Goal: Transaction & Acquisition: Book appointment/travel/reservation

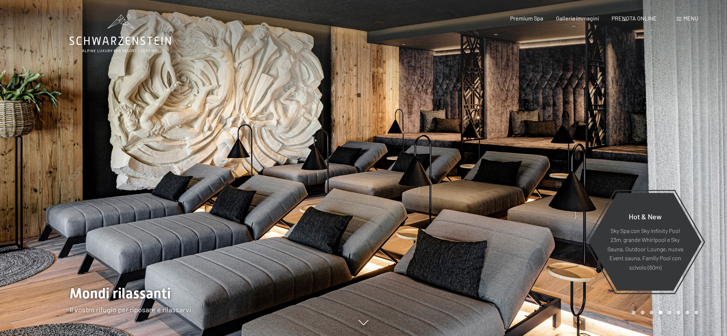
click at [138, 40] on icon at bounding box center [121, 33] width 102 height 38
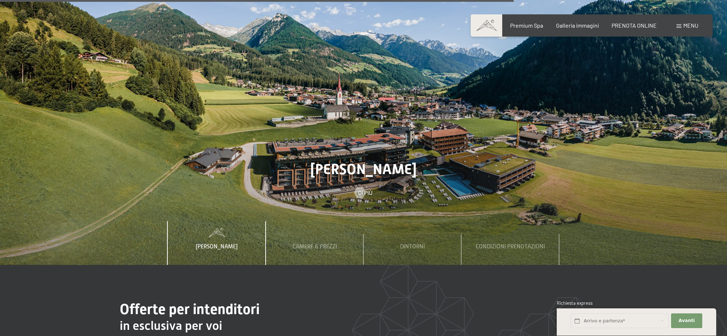
scroll to position [2640, 0]
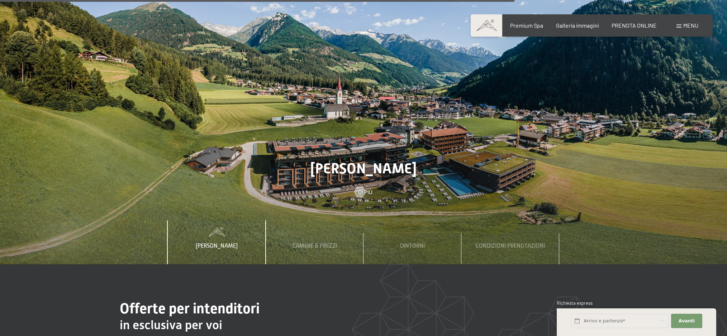
click at [228, 242] on span "Lo Schwarzenstein" at bounding box center [217, 245] width 42 height 6
click at [316, 242] on span "Camere & Prezzi" at bounding box center [315, 245] width 44 height 6
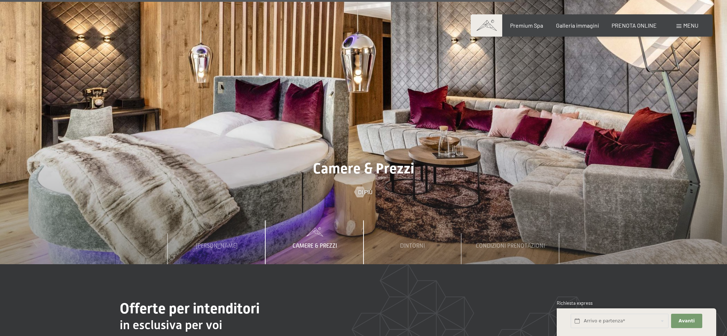
click at [321, 242] on span "Camere & Prezzi" at bounding box center [315, 245] width 44 height 6
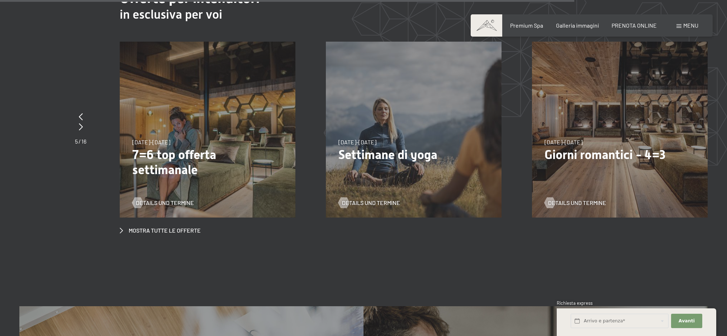
scroll to position [2950, 0]
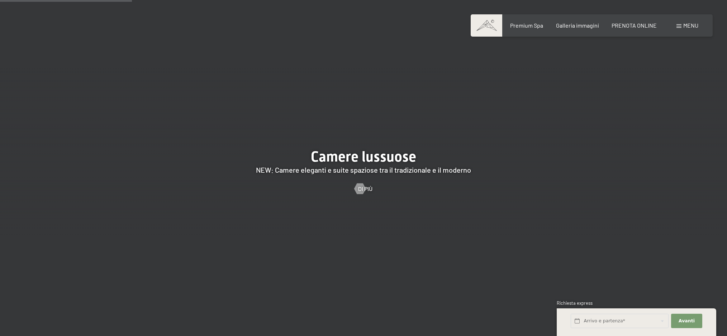
scroll to position [776, 0]
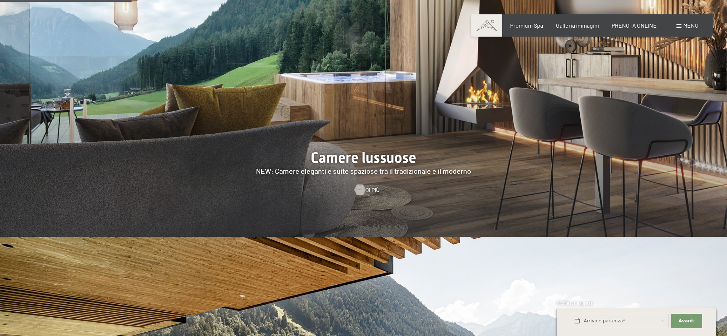
click at [363, 184] on div at bounding box center [360, 189] width 6 height 11
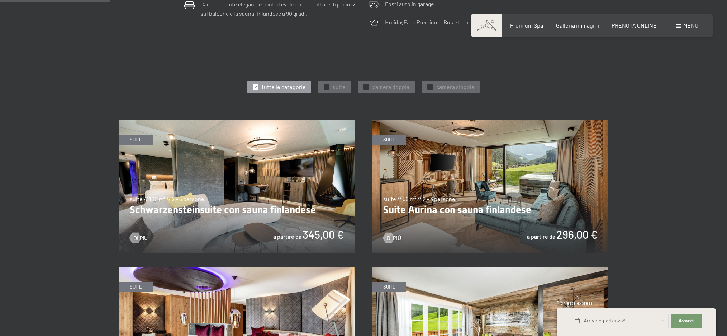
scroll to position [360, 0]
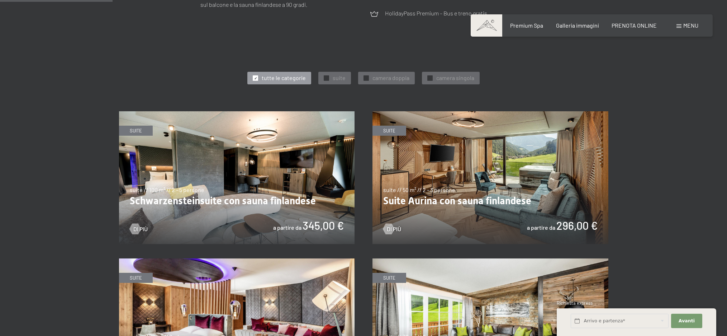
click at [308, 162] on img at bounding box center [237, 177] width 236 height 133
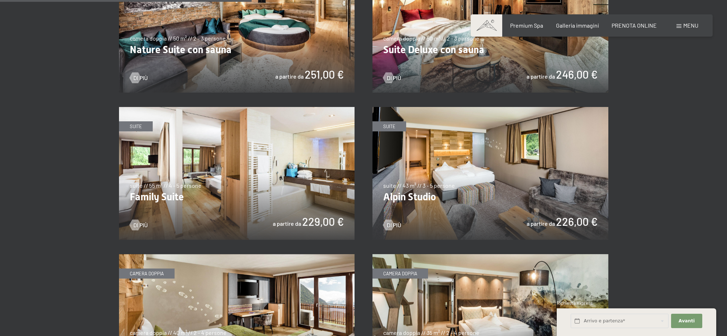
scroll to position [806, 0]
click at [259, 176] on img at bounding box center [237, 173] width 236 height 133
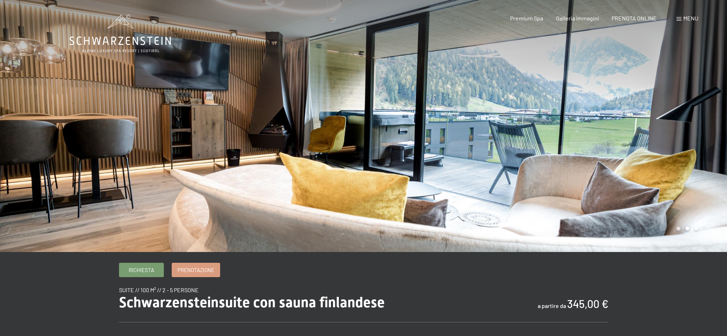
click at [561, 161] on div at bounding box center [546, 126] width 364 height 252
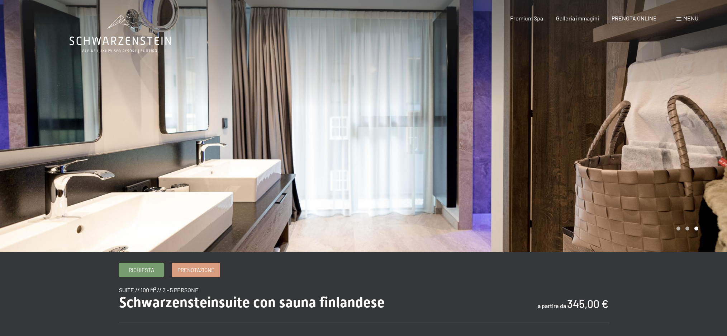
click at [561, 161] on div at bounding box center [546, 126] width 364 height 252
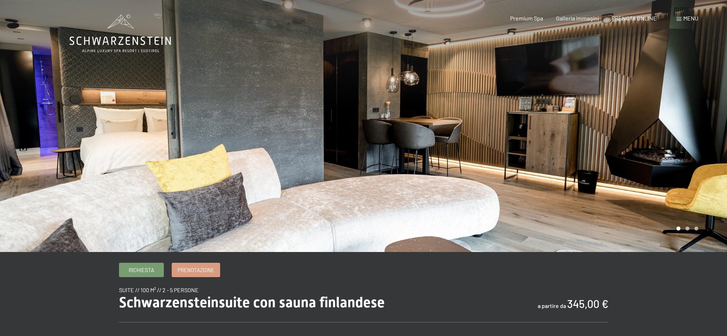
click at [561, 161] on div at bounding box center [546, 126] width 364 height 252
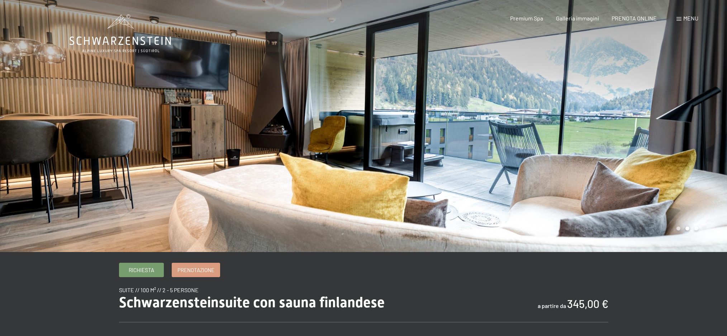
click at [561, 161] on div at bounding box center [546, 126] width 364 height 252
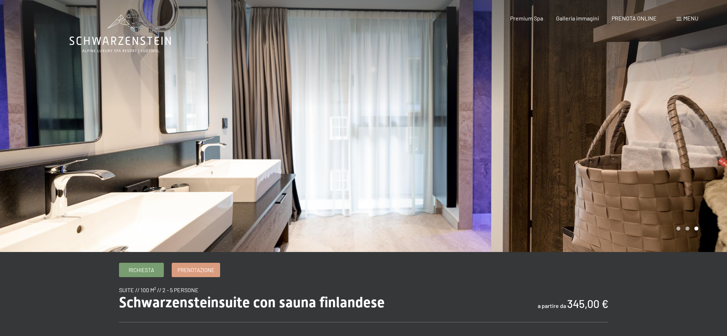
click at [561, 161] on div at bounding box center [546, 126] width 364 height 252
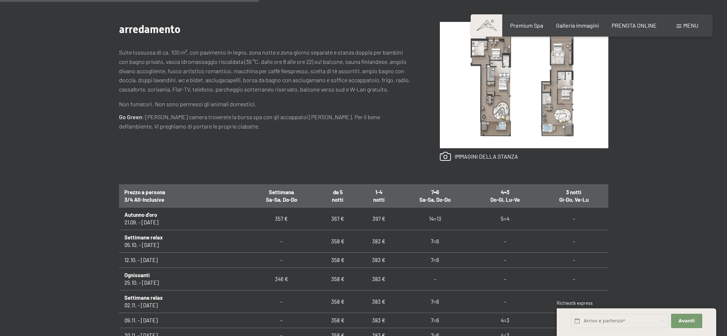
scroll to position [317, 0]
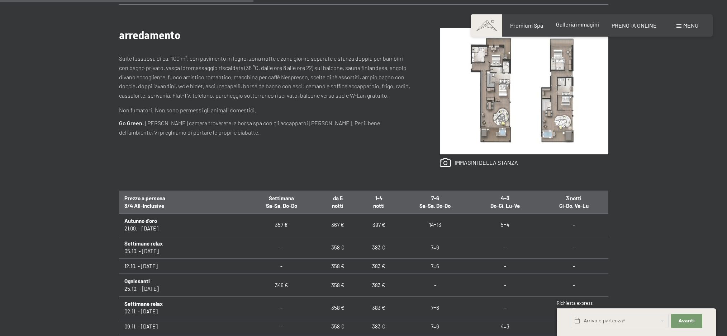
click at [585, 23] on span "Galleria immagini" at bounding box center [577, 24] width 43 height 7
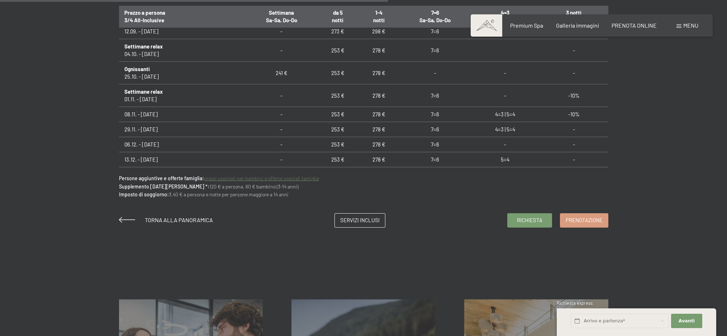
scroll to position [500, 0]
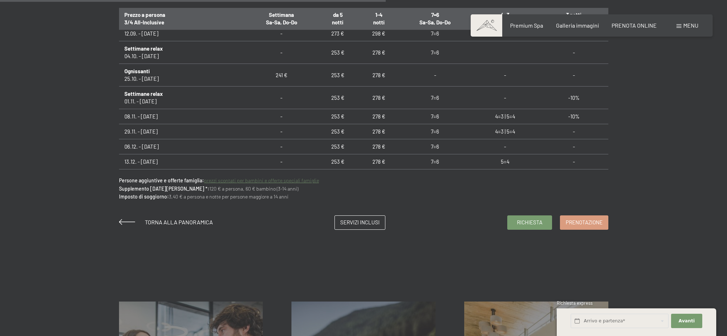
click at [297, 181] on link "prezzi scontati per bambini e offerte speciali famiglie" at bounding box center [261, 180] width 115 height 6
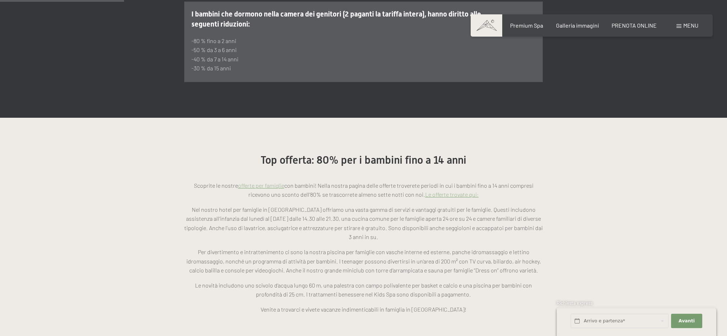
scroll to position [528, 0]
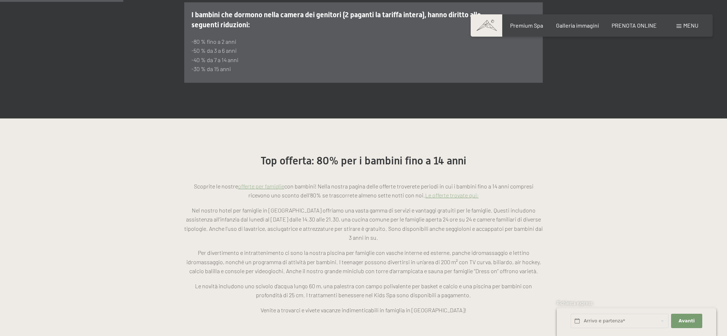
click at [439, 192] on link "Le offerte trovate qui:" at bounding box center [451, 195] width 53 height 7
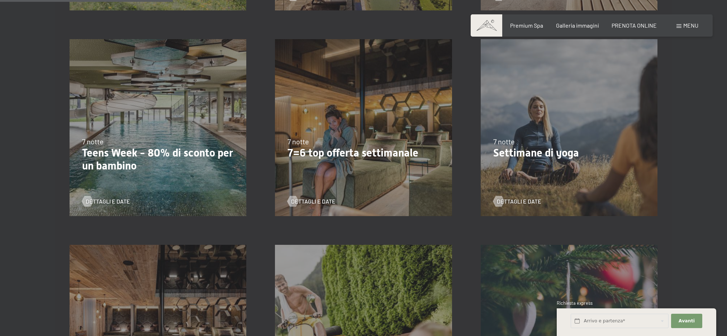
scroll to position [387, 0]
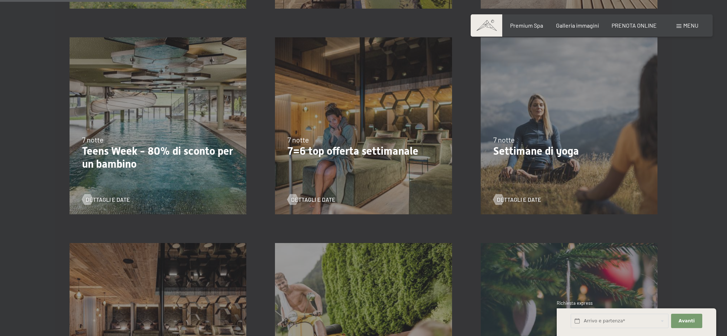
click at [158, 155] on p "Teens Week - 80% di sconto per un bambino" at bounding box center [158, 158] width 152 height 26
click at [109, 199] on span "Dettagli e Date" at bounding box center [115, 199] width 44 height 8
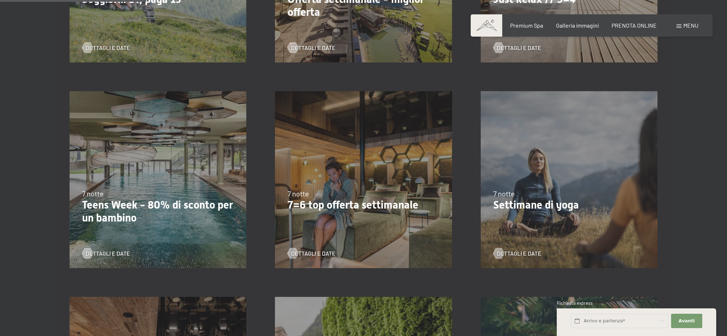
scroll to position [339, 0]
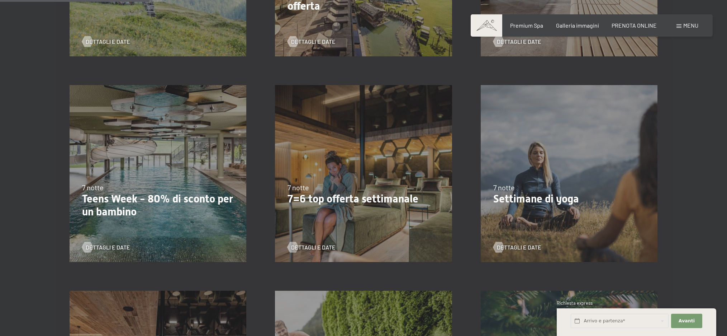
click at [373, 201] on p "7=6 top offerta settimanale" at bounding box center [364, 198] width 152 height 13
click at [312, 250] on span "Dettagli e Date" at bounding box center [320, 247] width 44 height 8
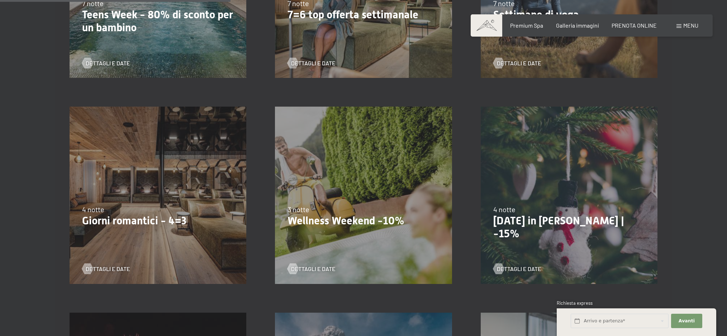
scroll to position [524, 0]
click at [178, 223] on p "Giorni romantici - 4=3" at bounding box center [158, 219] width 152 height 13
click at [99, 270] on span "Dettagli e Date" at bounding box center [115, 268] width 44 height 8
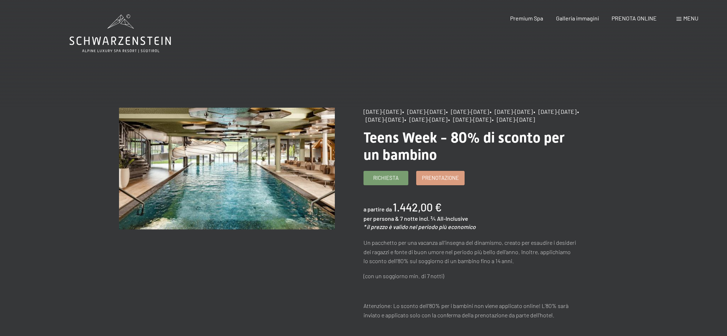
click at [448, 123] on span "• [DATE]-[DATE]" at bounding box center [469, 119] width 43 height 7
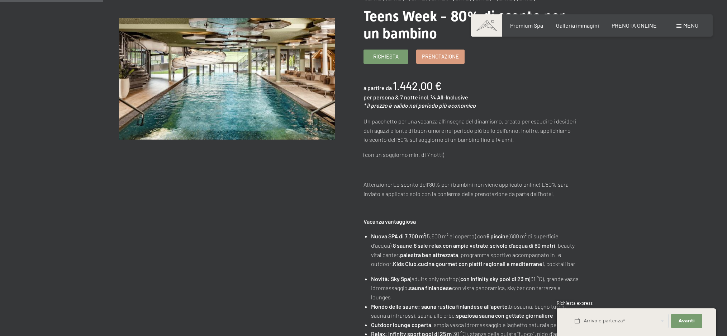
scroll to position [119, 0]
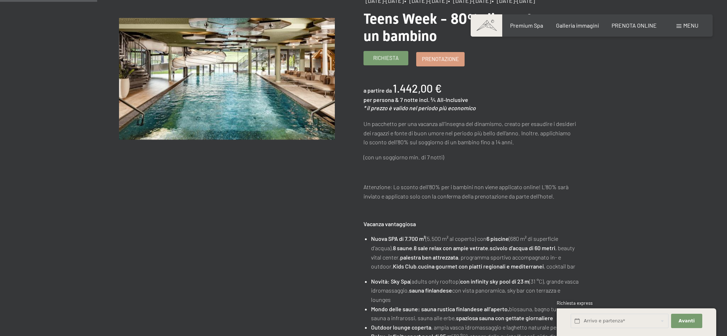
click at [399, 65] on link "Richiesta" at bounding box center [386, 58] width 44 height 14
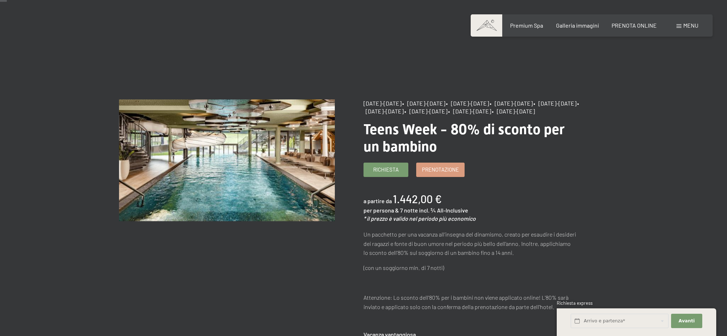
scroll to position [7, 0]
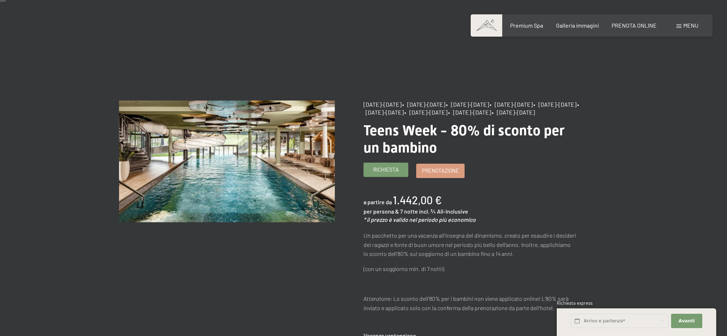
click at [388, 176] on link "Richiesta" at bounding box center [386, 170] width 44 height 14
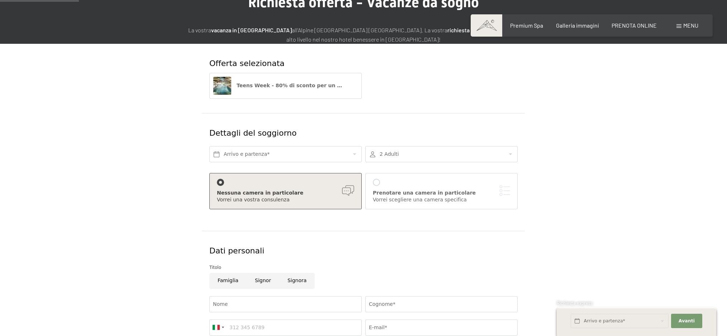
scroll to position [80, 0]
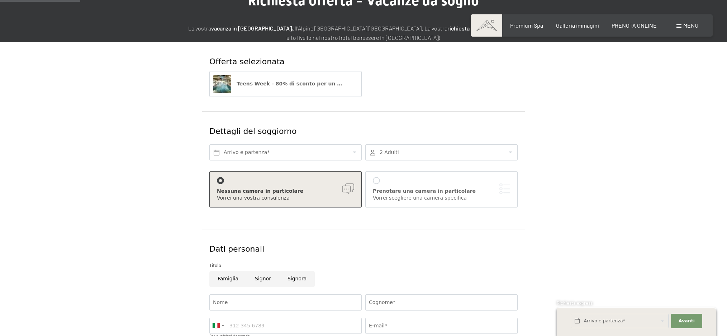
click at [379, 180] on div at bounding box center [376, 180] width 7 height 7
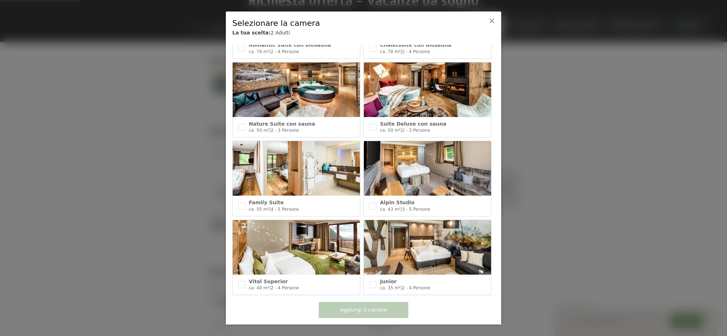
scroll to position [149, 0]
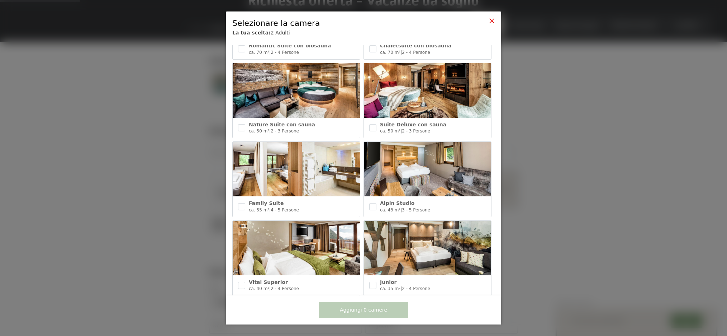
click at [492, 22] on icon at bounding box center [492, 21] width 6 height 6
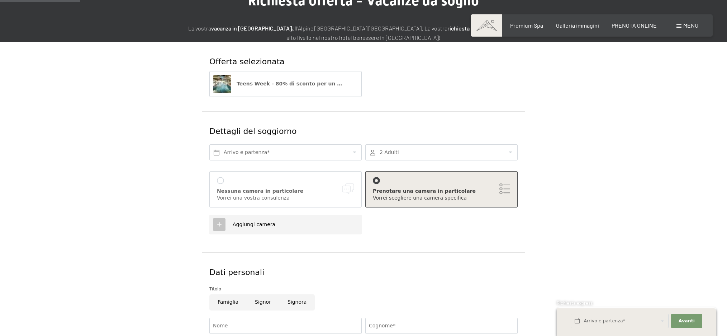
click at [218, 182] on div at bounding box center [220, 180] width 7 height 7
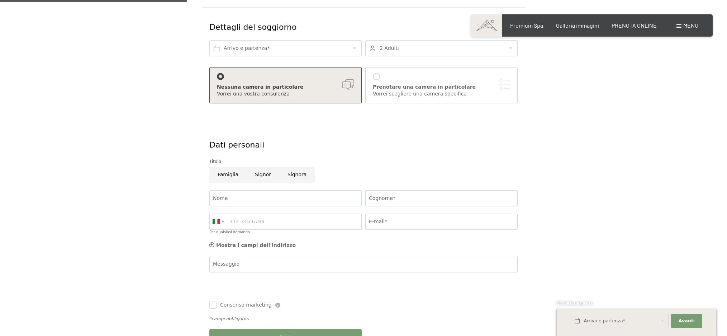
scroll to position [185, 0]
click at [231, 172] on input "Famiglia" at bounding box center [227, 174] width 37 height 16
radio input "true"
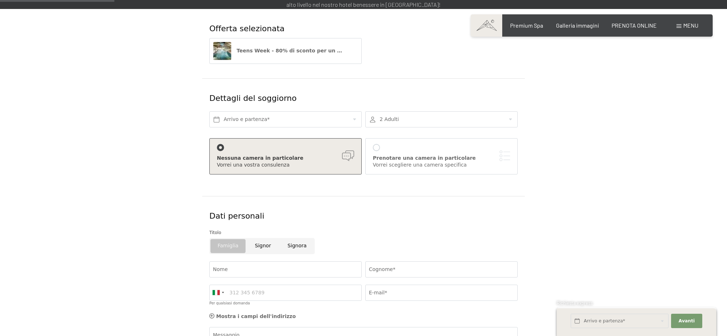
scroll to position [111, 0]
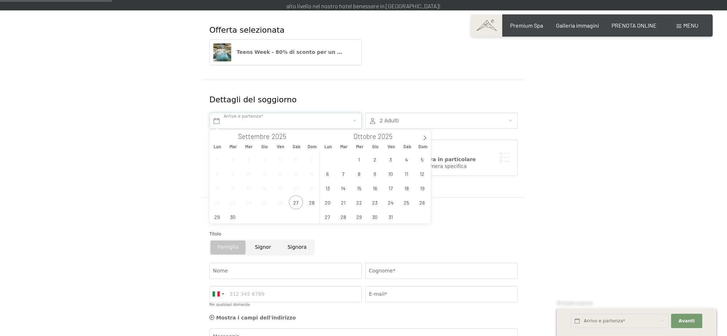
click at [306, 122] on input "text" at bounding box center [285, 121] width 152 height 16
click at [398, 123] on div at bounding box center [441, 121] width 152 height 16
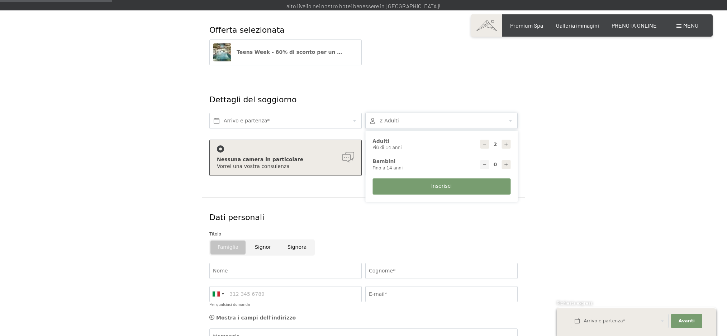
click at [428, 91] on div "Dettagli del soggiorno" at bounding box center [338, 100] width 260 height 18
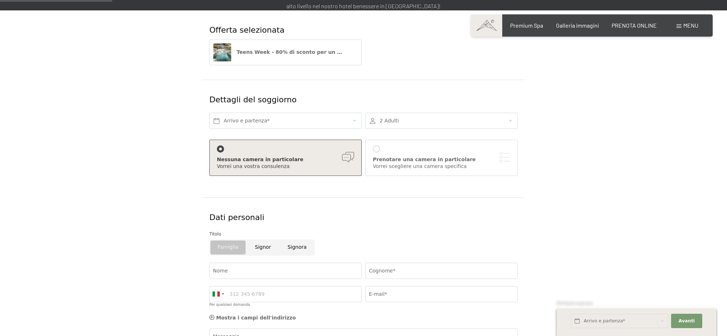
click at [410, 122] on div at bounding box center [441, 121] width 152 height 16
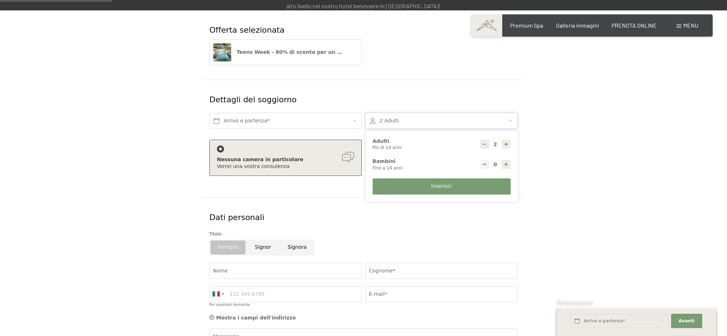
click at [506, 165] on icon at bounding box center [506, 164] width 5 height 5
type input "1"
select select
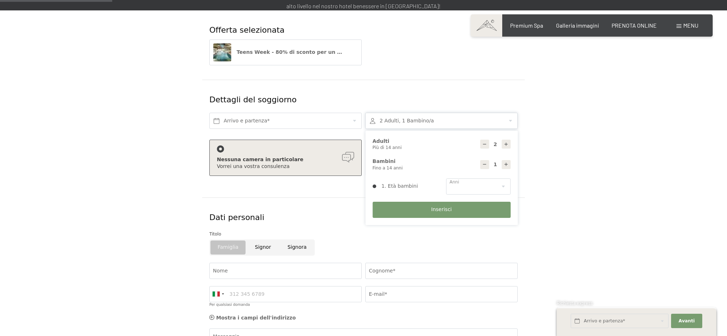
click at [506, 165] on icon at bounding box center [506, 164] width 5 height 5
type input "2"
select select
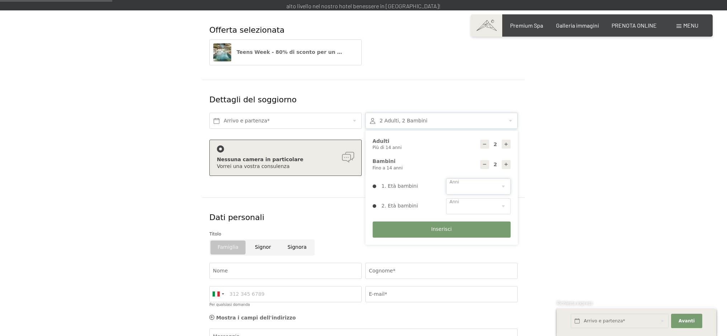
click at [502, 186] on select "0 1 2 3 4 5 6 7 8 9 10 11 12 13 14" at bounding box center [478, 186] width 65 height 16
select select "7"
click at [446, 178] on select "0 1 2 3 4 5 6 7 8 9 10 11 12 13 14" at bounding box center [478, 186] width 65 height 16
click at [503, 203] on select "0 1 2 3 4 5 6 7 8 9 10 11 12 13 14" at bounding box center [478, 206] width 65 height 16
select select "4"
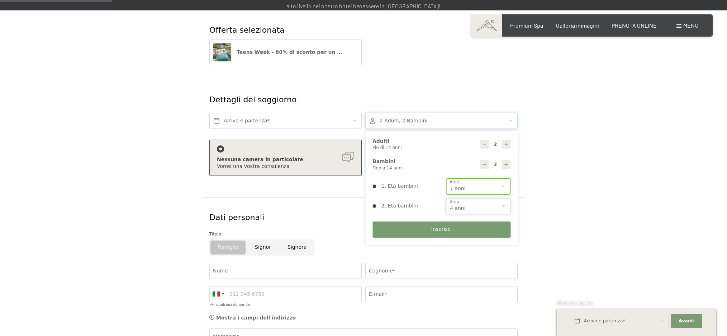
click at [446, 198] on select "0 1 2 3 4 5 6 7 8 9 10 11 12 13 14" at bounding box center [478, 206] width 65 height 16
click at [445, 229] on span "Inserisci" at bounding box center [441, 229] width 20 height 7
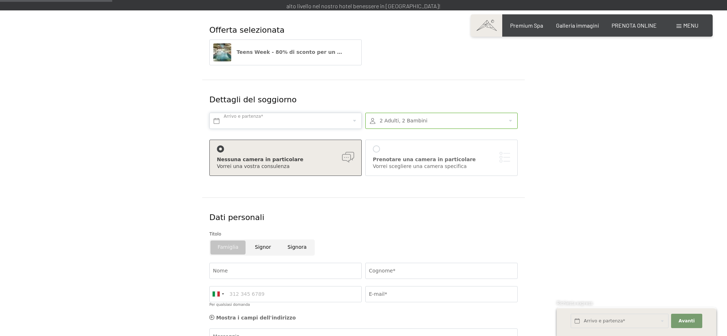
click at [343, 123] on input "text" at bounding box center [285, 121] width 152 height 16
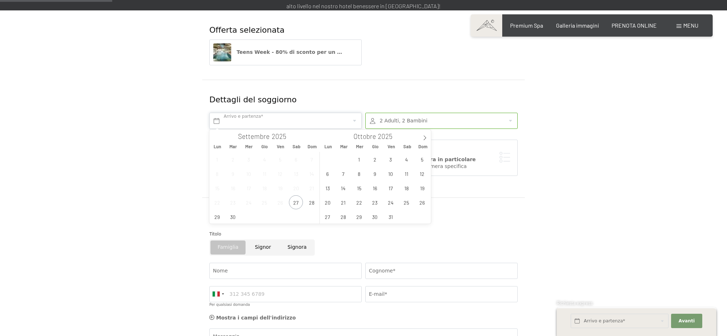
click at [343, 123] on input "text" at bounding box center [285, 121] width 152 height 16
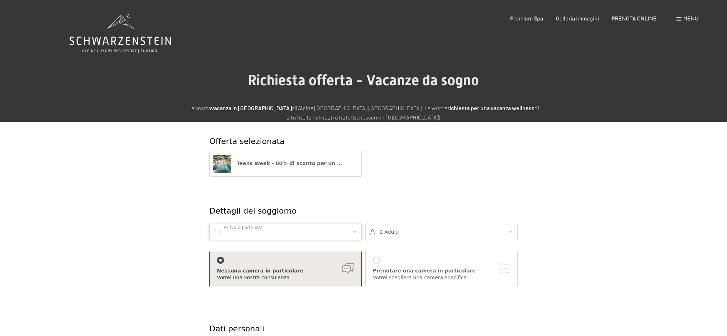
click at [259, 235] on input "text" at bounding box center [285, 232] width 152 height 16
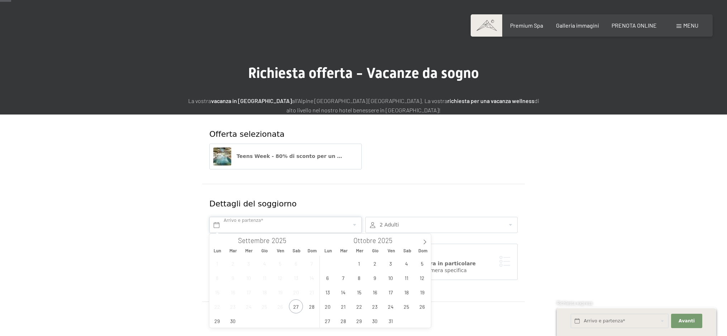
scroll to position [10, 0]
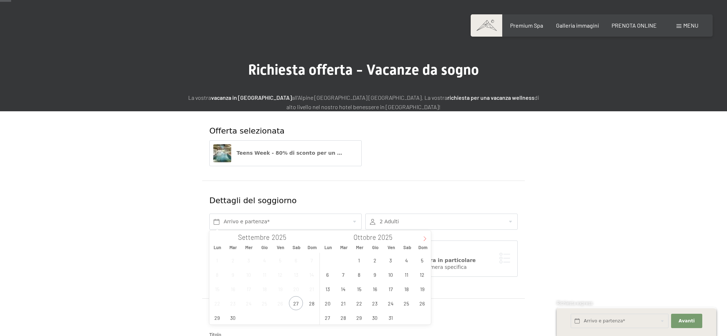
click at [424, 240] on icon at bounding box center [425, 238] width 3 height 5
type input "2026"
click at [424, 240] on icon at bounding box center [425, 238] width 3 height 5
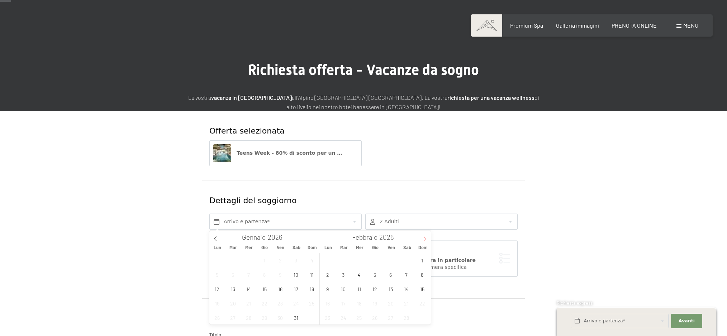
click at [424, 240] on icon at bounding box center [425, 238] width 3 height 5
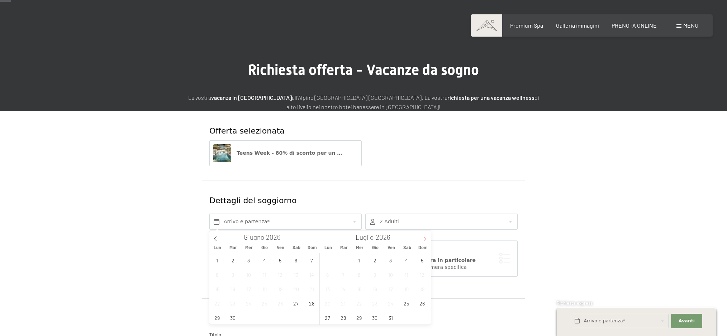
click at [424, 240] on icon at bounding box center [425, 238] width 3 height 5
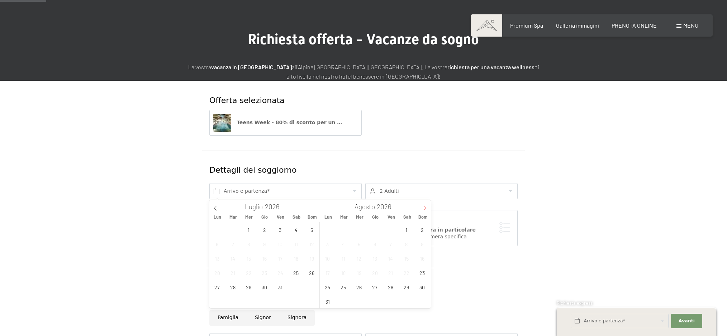
scroll to position [47, 0]
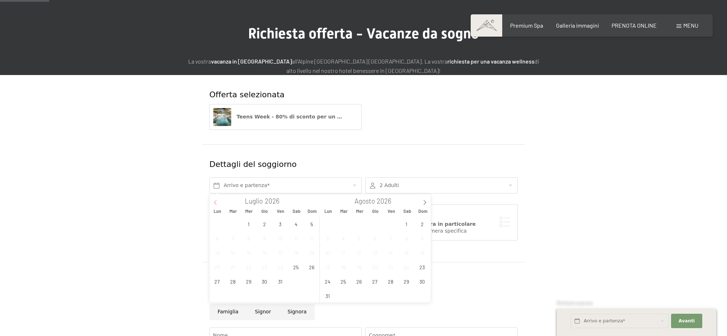
click at [213, 202] on icon at bounding box center [215, 202] width 5 height 5
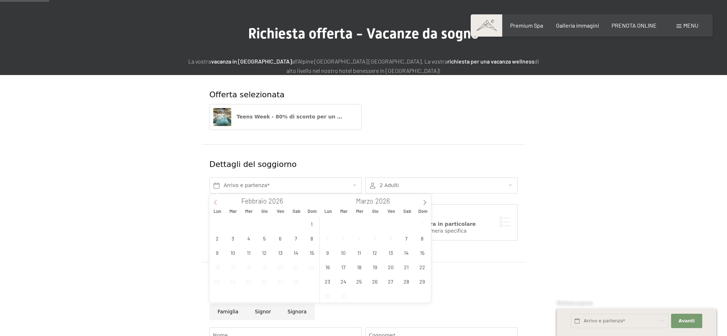
click at [213, 202] on icon at bounding box center [215, 202] width 5 height 5
type input "2025"
click at [213, 202] on icon at bounding box center [215, 202] width 5 height 5
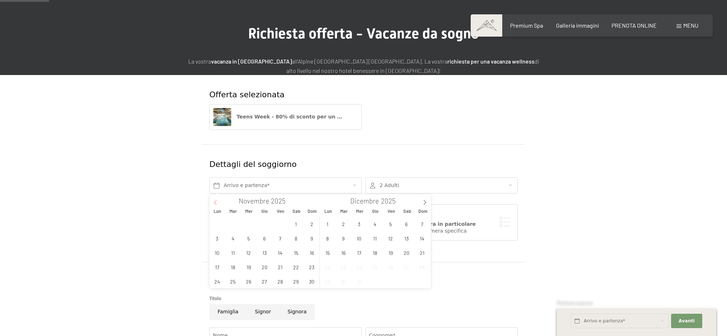
click at [213, 202] on icon at bounding box center [215, 202] width 5 height 5
click at [213, 202] on div "Settembre 2025" at bounding box center [264, 200] width 111 height 12
click at [426, 202] on icon at bounding box center [425, 202] width 5 height 5
click at [426, 201] on icon at bounding box center [425, 202] width 5 height 5
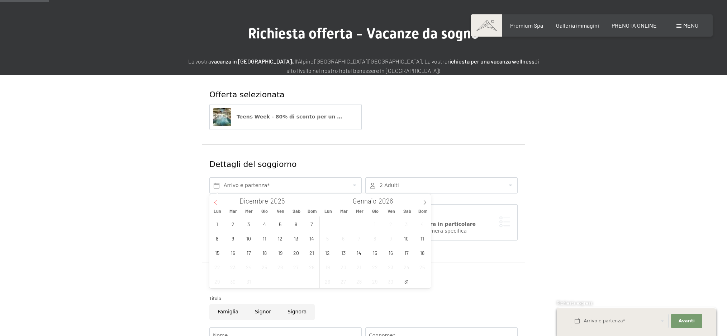
click at [213, 201] on icon at bounding box center [215, 202] width 5 height 5
click at [425, 203] on icon at bounding box center [425, 202] width 5 height 5
type input "2026"
click at [425, 203] on icon at bounding box center [425, 202] width 5 height 5
type input "2026"
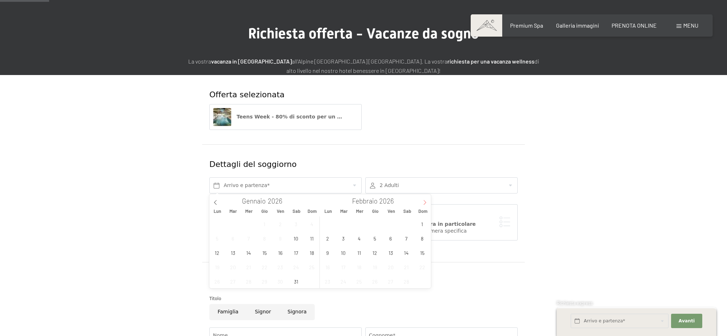
click at [425, 203] on icon at bounding box center [425, 202] width 5 height 5
click at [217, 203] on icon at bounding box center [215, 202] width 5 height 5
click at [424, 202] on icon at bounding box center [425, 202] width 5 height 5
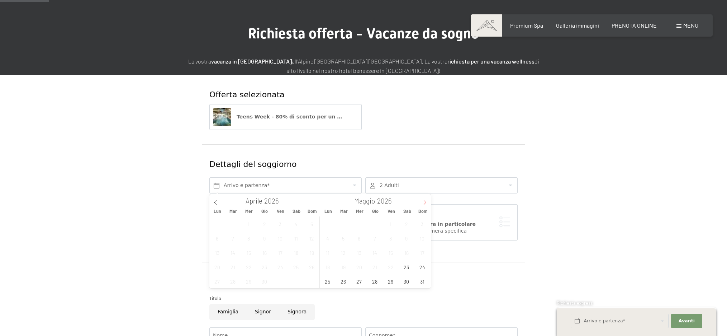
click at [424, 202] on icon at bounding box center [425, 202] width 5 height 5
click at [424, 281] on span "30" at bounding box center [422, 281] width 14 height 14
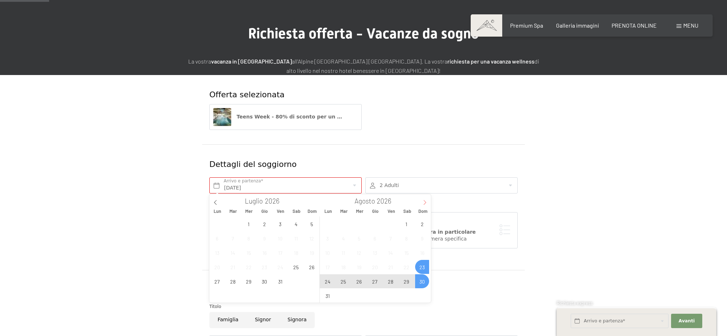
click at [424, 201] on icon at bounding box center [425, 202] width 5 height 5
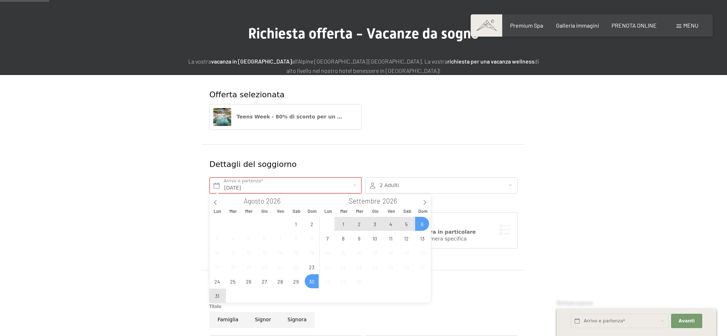
click at [424, 223] on span "6" at bounding box center [422, 224] width 14 height 14
type input "Dom. 30/08/2026 - Dom. 06/09/2026"
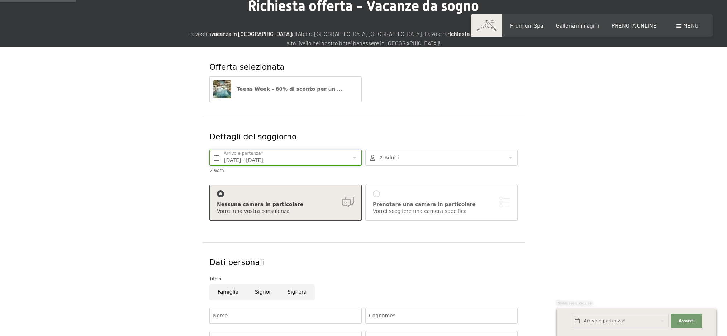
scroll to position [82, 0]
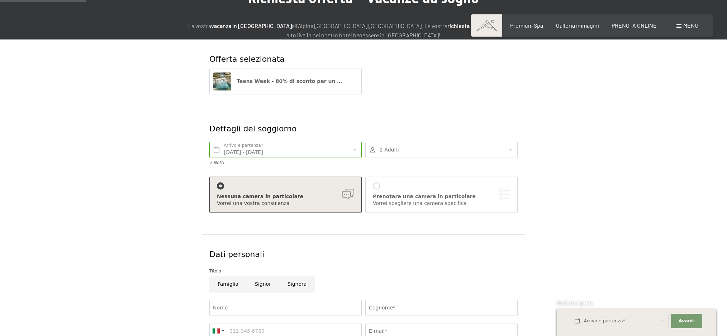
click at [487, 156] on div at bounding box center [441, 150] width 152 height 16
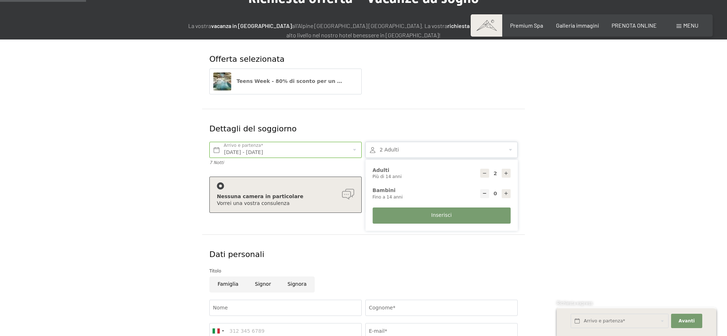
click at [487, 156] on div at bounding box center [441, 150] width 152 height 16
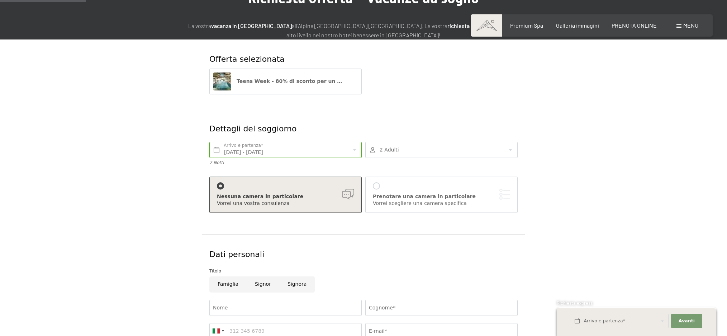
click at [487, 156] on div at bounding box center [441, 150] width 152 height 16
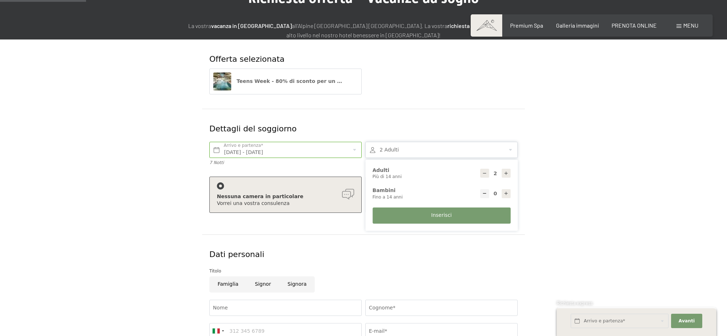
click at [508, 198] on div at bounding box center [506, 193] width 9 height 9
type input "1"
select select
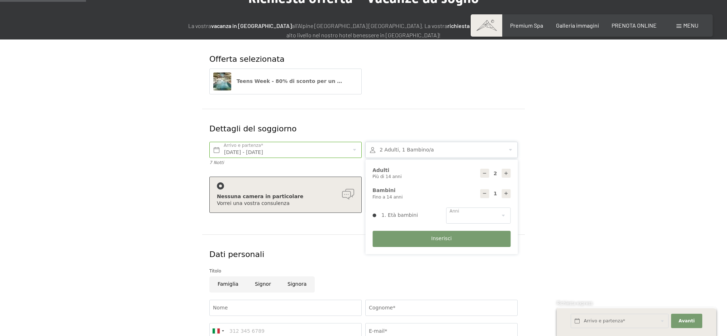
click at [508, 198] on div at bounding box center [506, 193] width 9 height 9
type input "2"
select select
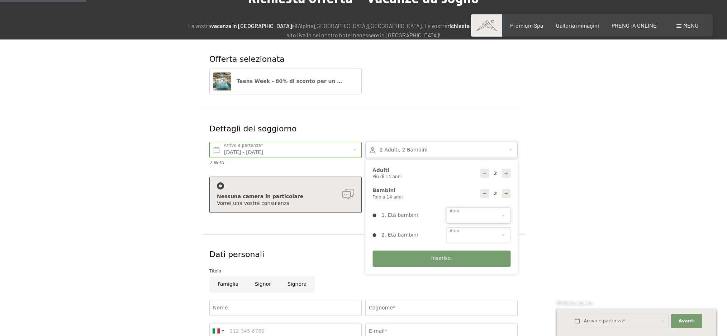
click at [506, 214] on select "0 1 2 3 4 5 6 7 8 9 10 11 12 13 14" at bounding box center [478, 215] width 65 height 16
select select "4"
click at [446, 207] on select "0 1 2 3 4 5 6 7 8 9 10 11 12 13 14" at bounding box center [478, 215] width 65 height 16
click at [505, 227] on select "0 1 2 3 4 5 6 7 8 9 10 11 12 13 14" at bounding box center [478, 235] width 65 height 16
select select "7"
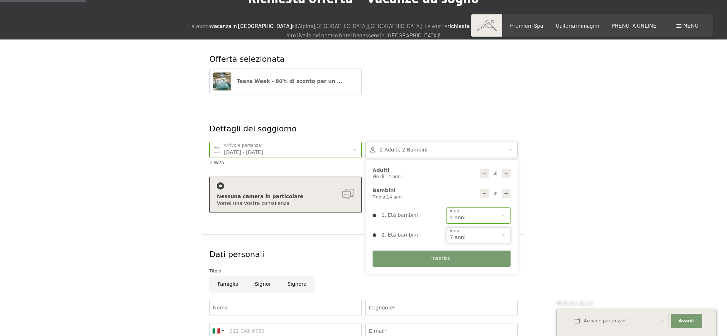
click at [446, 227] on select "0 1 2 3 4 5 6 7 8 9 10 11 12 13 14" at bounding box center [478, 235] width 65 height 16
click at [473, 255] on button "Inserisci" at bounding box center [442, 258] width 138 height 16
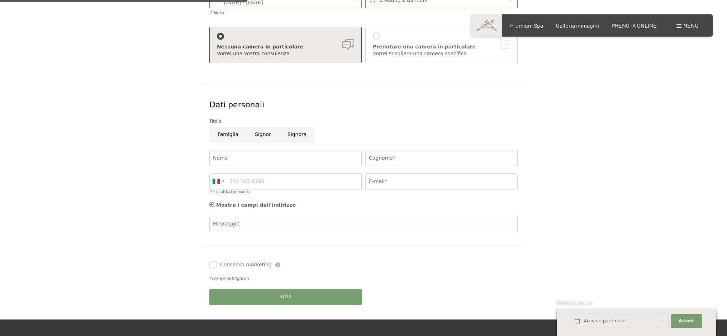
scroll to position [236, 0]
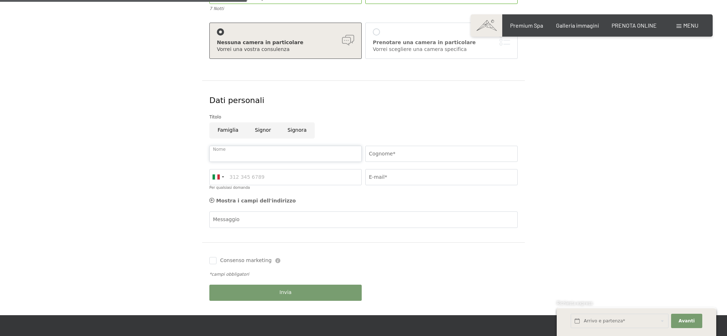
click at [258, 151] on input "Nome" at bounding box center [285, 154] width 152 height 16
type input "PIETRO"
type input "D'ARCO"
type input "3389212056"
type input "darcopietro@gmail.com"
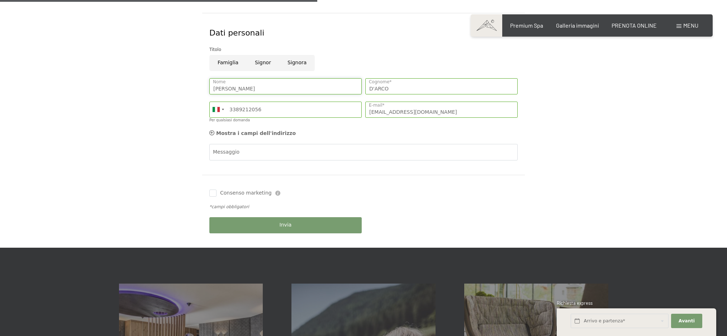
scroll to position [311, 0]
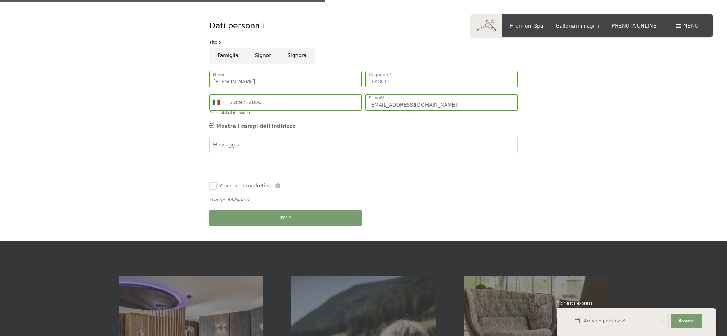
click at [214, 188] on input "Consenso marketing" at bounding box center [212, 185] width 7 height 7
checkbox input "true"
click at [275, 216] on button "Invia" at bounding box center [285, 218] width 152 height 16
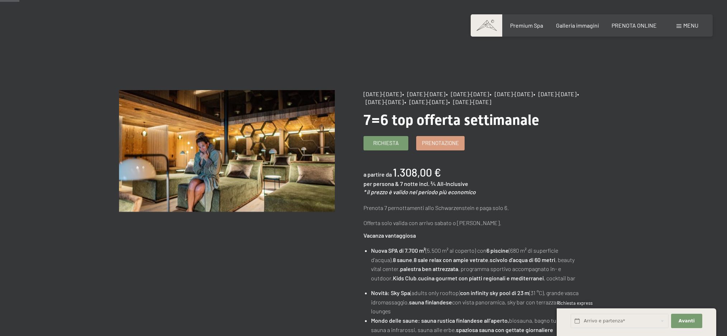
scroll to position [13, 0]
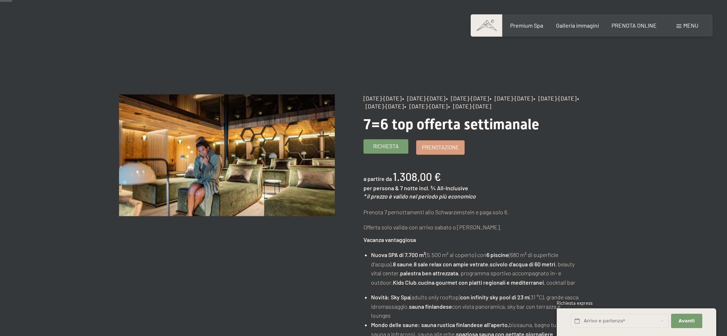
click at [387, 153] on link "Richiesta" at bounding box center [386, 147] width 44 height 14
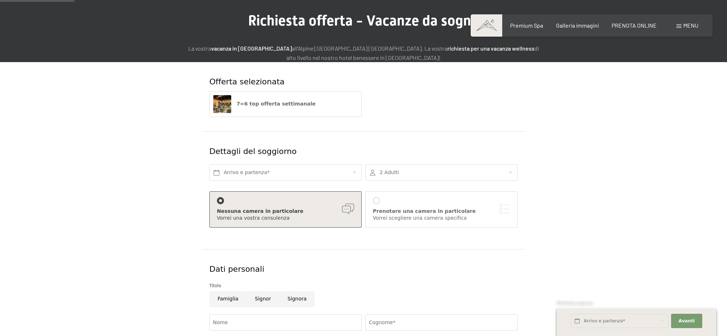
scroll to position [71, 0]
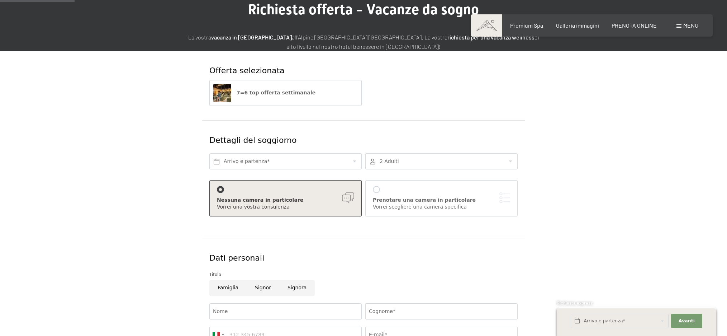
click at [434, 167] on div at bounding box center [441, 161] width 152 height 16
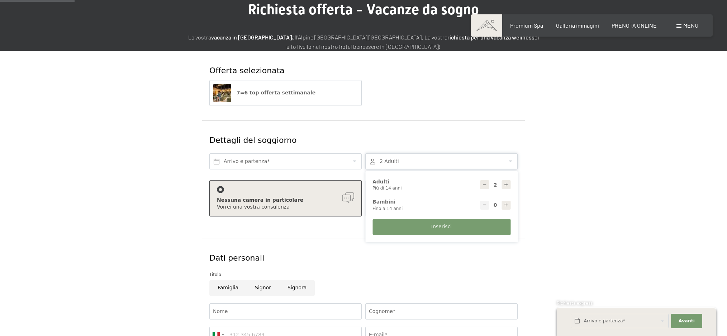
click at [508, 207] on icon at bounding box center [506, 204] width 5 height 5
type input "1"
select select
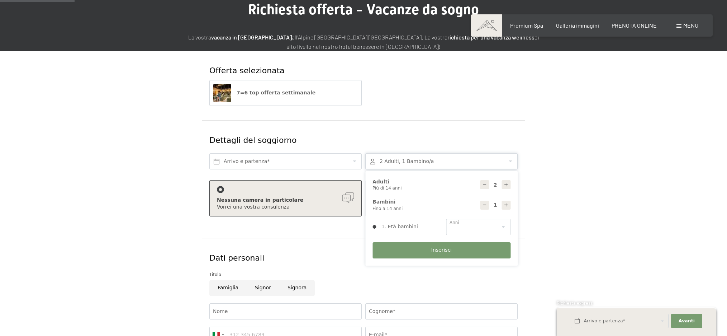
click at [508, 207] on icon at bounding box center [506, 204] width 5 height 5
type input "2"
select select
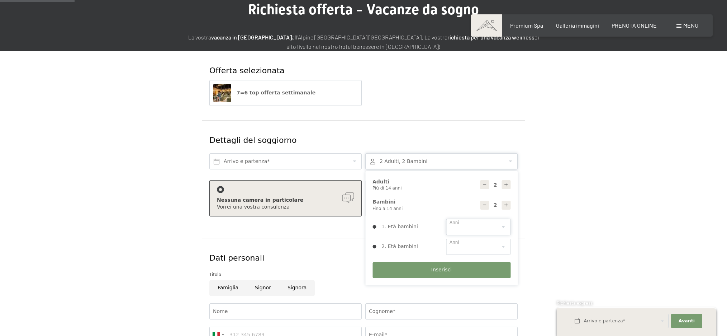
click at [496, 227] on select "0 1 2 3 4 5 6 7 8 9 10 11 12 13 14" at bounding box center [478, 227] width 65 height 16
select select "4"
click at [446, 219] on select "0 1 2 3 4 5 6 7 8 9 10 11 12 13 14" at bounding box center [478, 227] width 65 height 16
click at [503, 247] on select "0 1 2 3 4 5 6 7 8 9 10 11 12 13 14" at bounding box center [478, 247] width 65 height 16
select select "7"
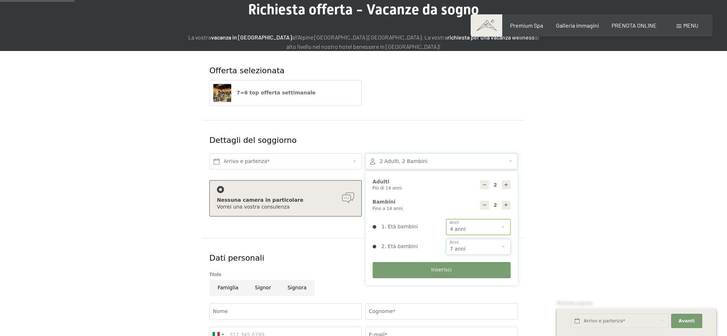
click at [446, 239] on select "0 1 2 3 4 5 6 7 8 9 10 11 12 13 14" at bounding box center [478, 247] width 65 height 16
click at [442, 268] on span "Inserisci" at bounding box center [441, 269] width 20 height 7
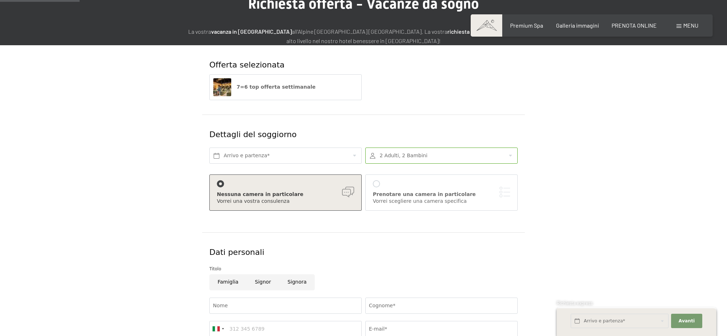
scroll to position [75, 0]
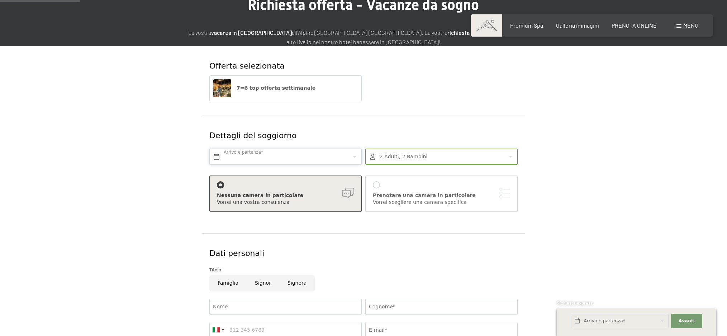
click at [281, 153] on input "text" at bounding box center [285, 156] width 152 height 16
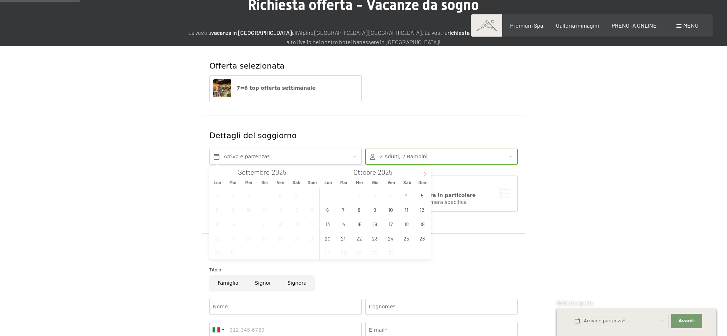
click at [426, 172] on icon at bounding box center [425, 173] width 5 height 5
click at [425, 172] on icon at bounding box center [425, 173] width 5 height 5
type input "2026"
click at [425, 172] on icon at bounding box center [425, 173] width 5 height 5
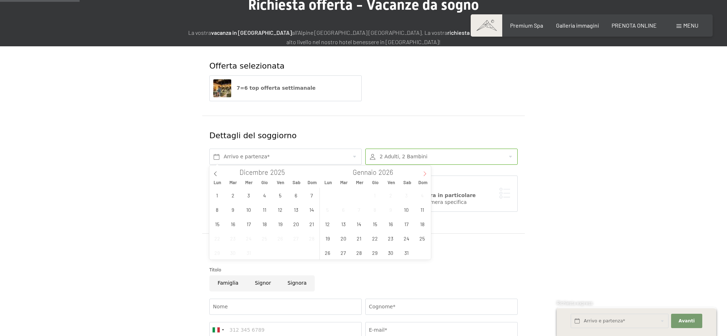
type input "2026"
click at [425, 172] on icon at bounding box center [425, 173] width 5 height 5
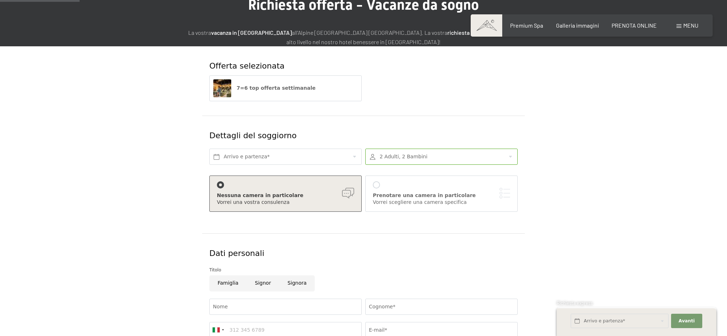
click at [492, 161] on div at bounding box center [441, 156] width 152 height 16
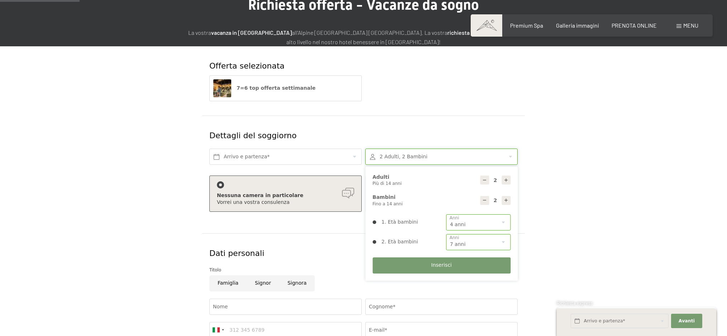
click at [483, 181] on icon at bounding box center [484, 180] width 5 height 5
click at [506, 179] on icon at bounding box center [506, 180] width 5 height 5
type input "2"
click at [434, 266] on span "Inserisci" at bounding box center [441, 264] width 20 height 7
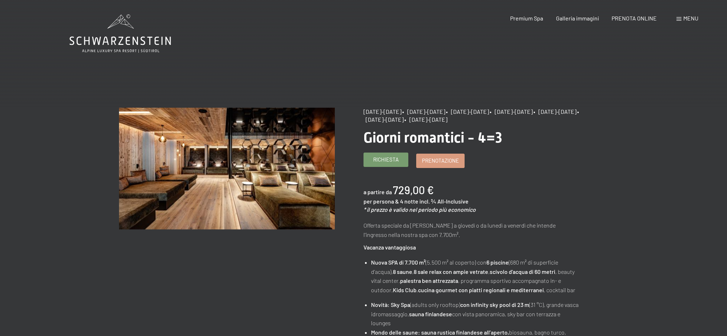
click at [377, 164] on link "Richiesta" at bounding box center [386, 160] width 44 height 14
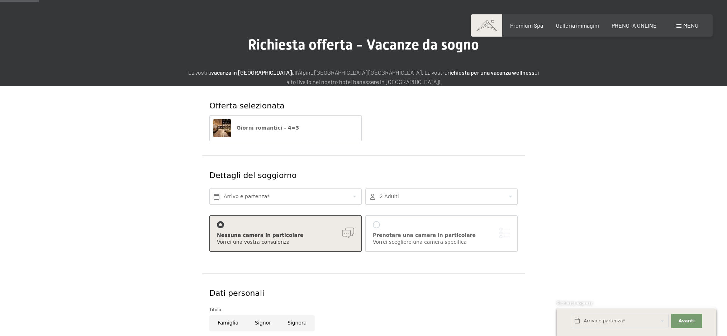
scroll to position [37, 0]
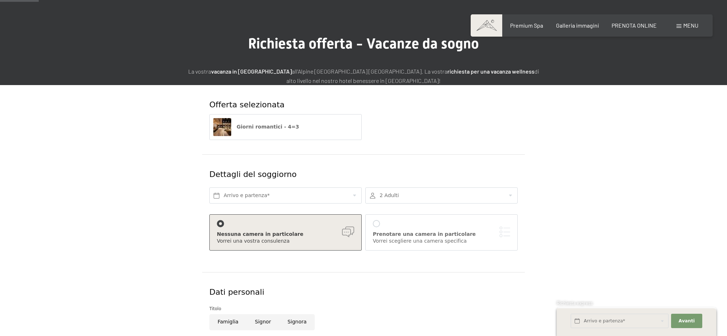
click at [397, 197] on div at bounding box center [441, 195] width 152 height 16
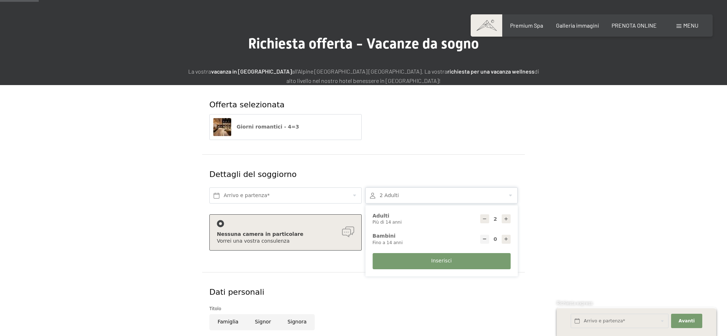
click at [488, 218] on div at bounding box center [484, 218] width 9 height 9
type input "1"
click at [411, 266] on button "Inserisci" at bounding box center [442, 261] width 138 height 16
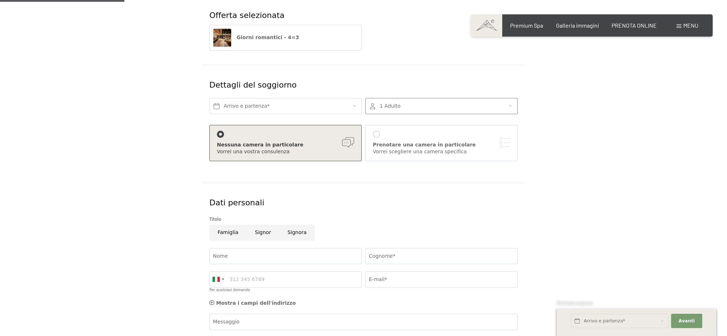
scroll to position [145, 0]
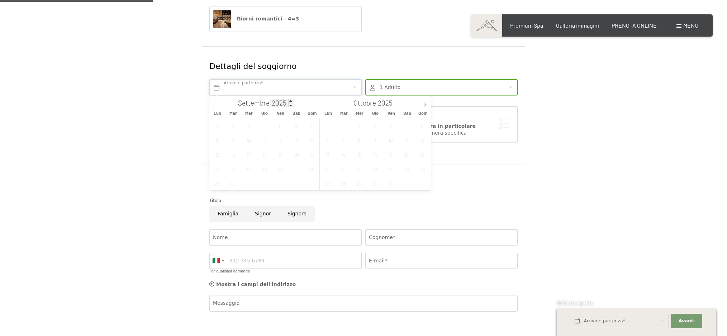
click at [270, 93] on input "text" at bounding box center [285, 87] width 152 height 16
click at [424, 104] on icon at bounding box center [425, 104] width 5 height 5
click at [213, 103] on icon at bounding box center [215, 104] width 5 height 5
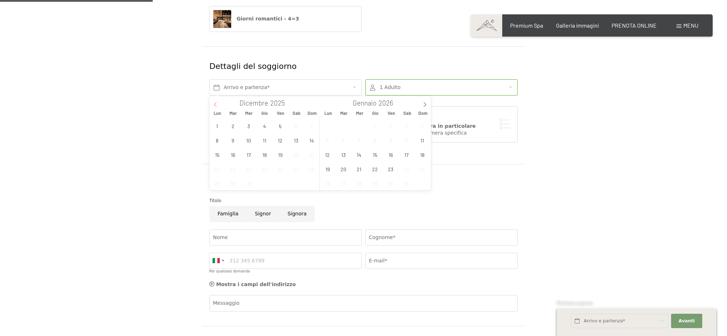
type input "2025"
click at [213, 103] on span at bounding box center [215, 102] width 12 height 12
click at [406, 155] on span "15" at bounding box center [407, 154] width 14 height 14
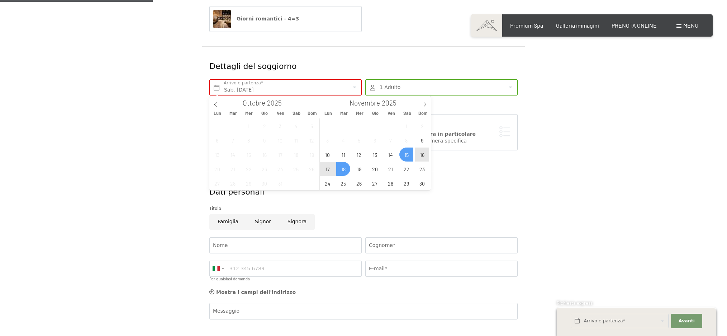
click at [345, 170] on span "18" at bounding box center [343, 169] width 14 height 14
type input "Sab. [DATE] - Mar. [DATE]"
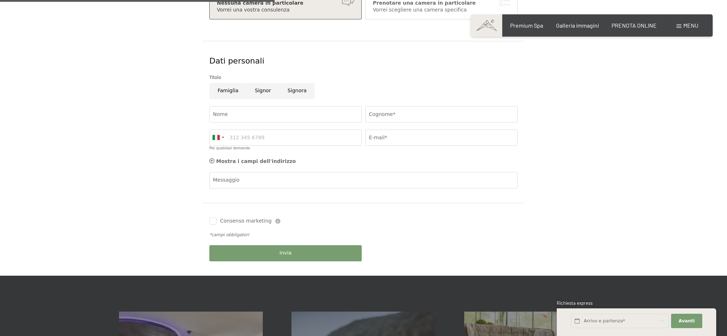
scroll to position [0, 0]
